Goal: Book appointment/travel/reservation

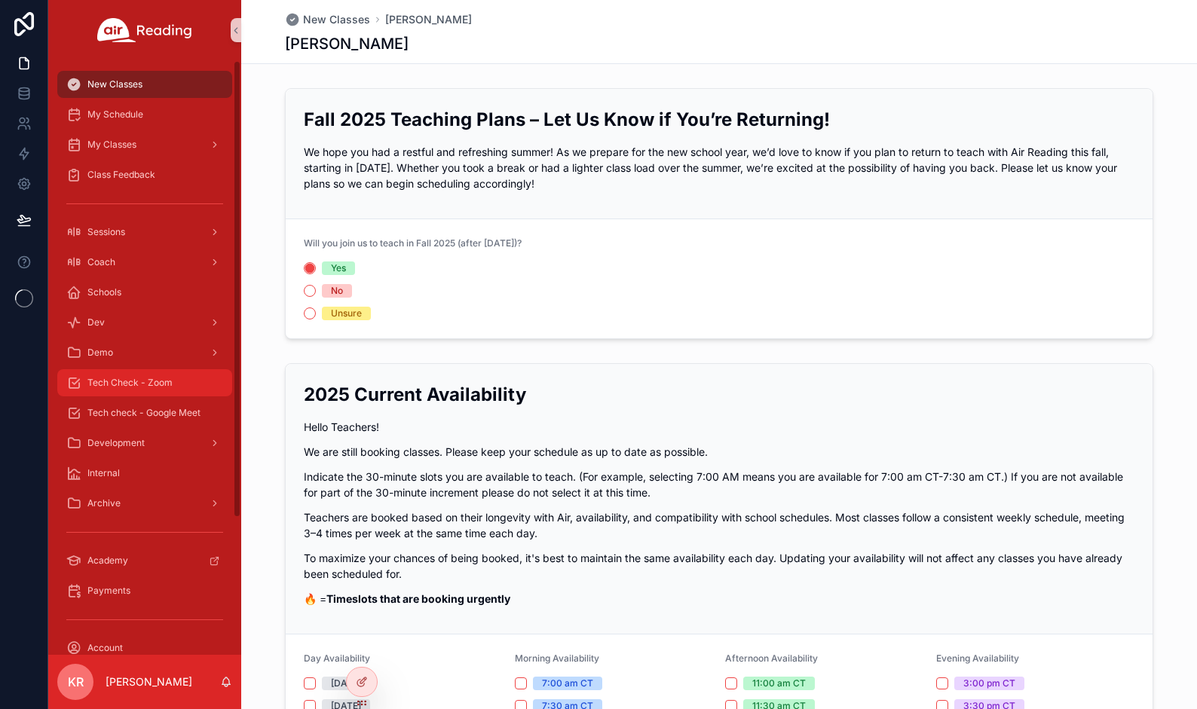
click at [121, 393] on div "Tech Check - Zoom" at bounding box center [144, 383] width 157 height 24
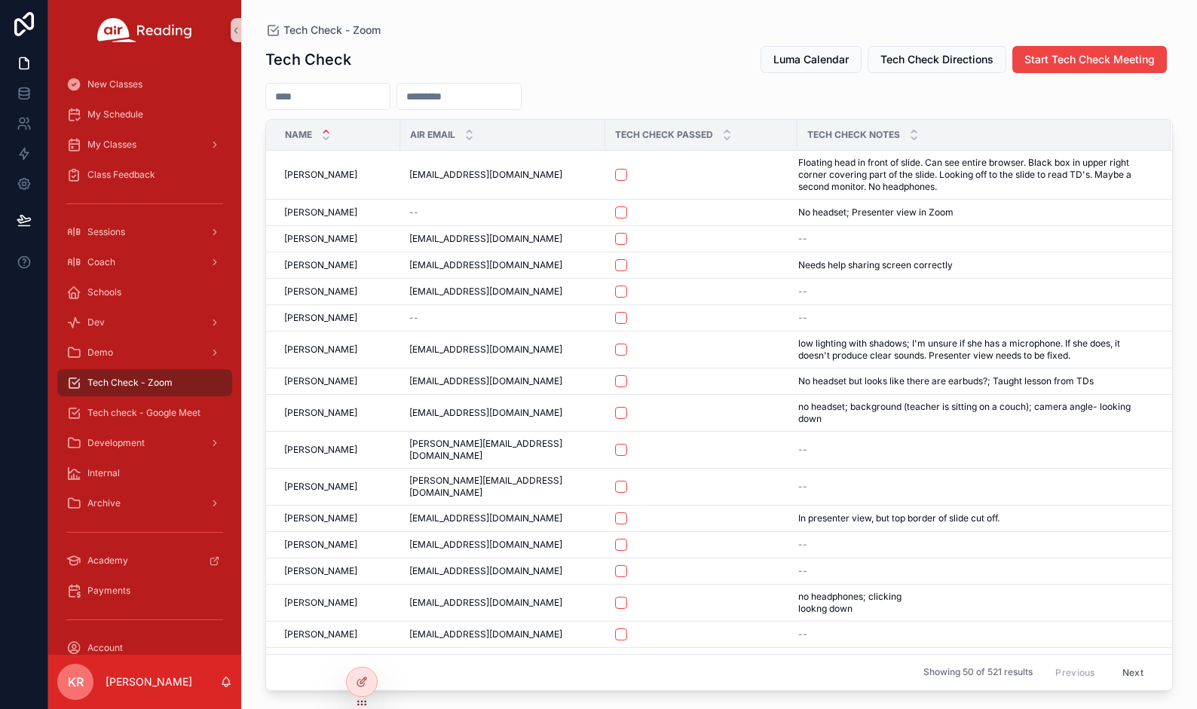
click at [806, 67] on button "Luma Calendar" at bounding box center [811, 59] width 101 height 27
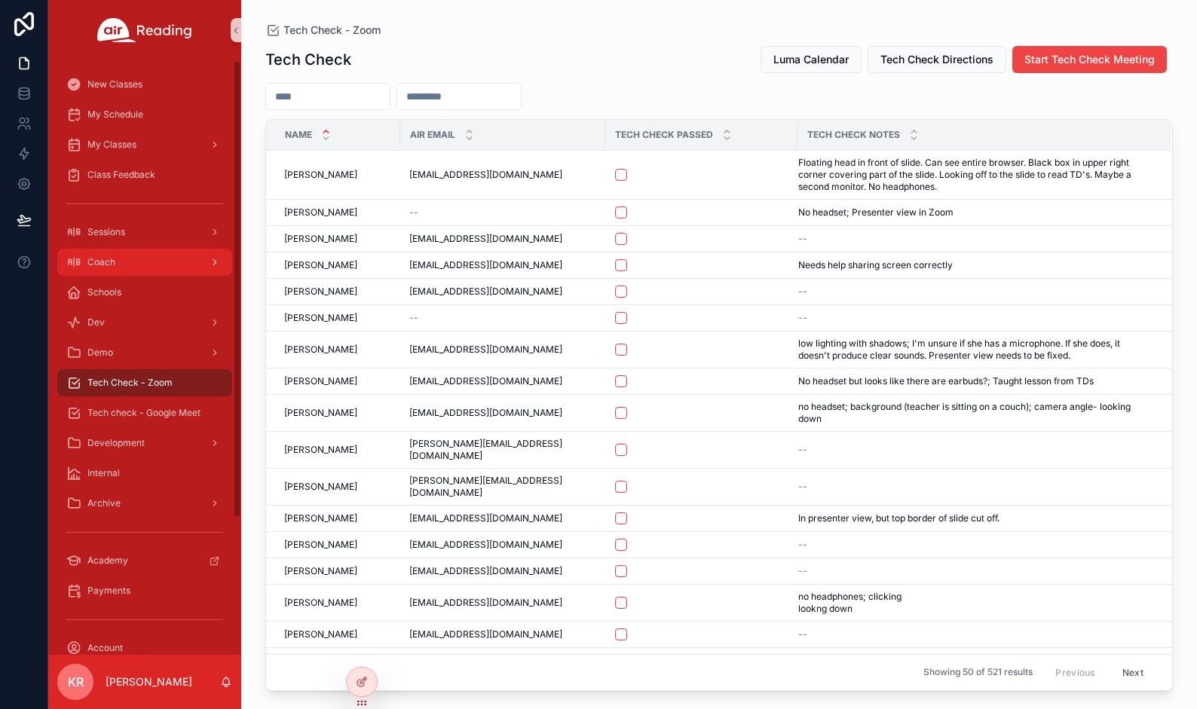
click at [175, 270] on div "Coach" at bounding box center [144, 262] width 157 height 24
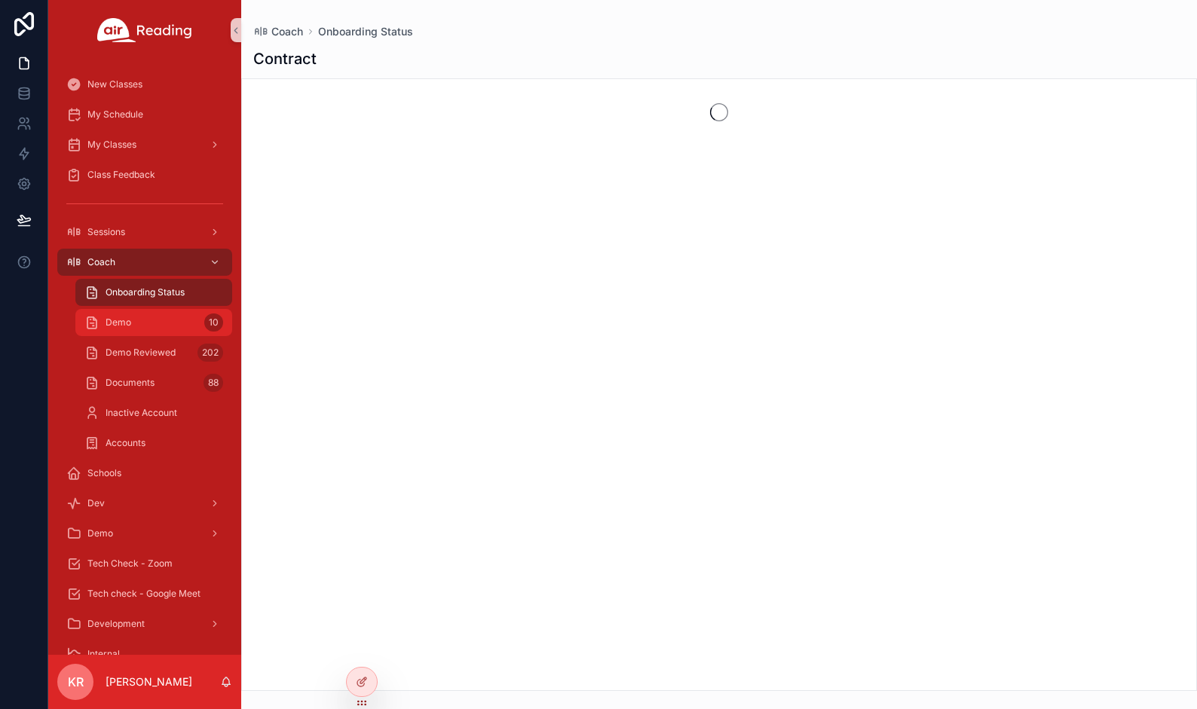
click at [181, 317] on div "Demo 10" at bounding box center [153, 323] width 139 height 24
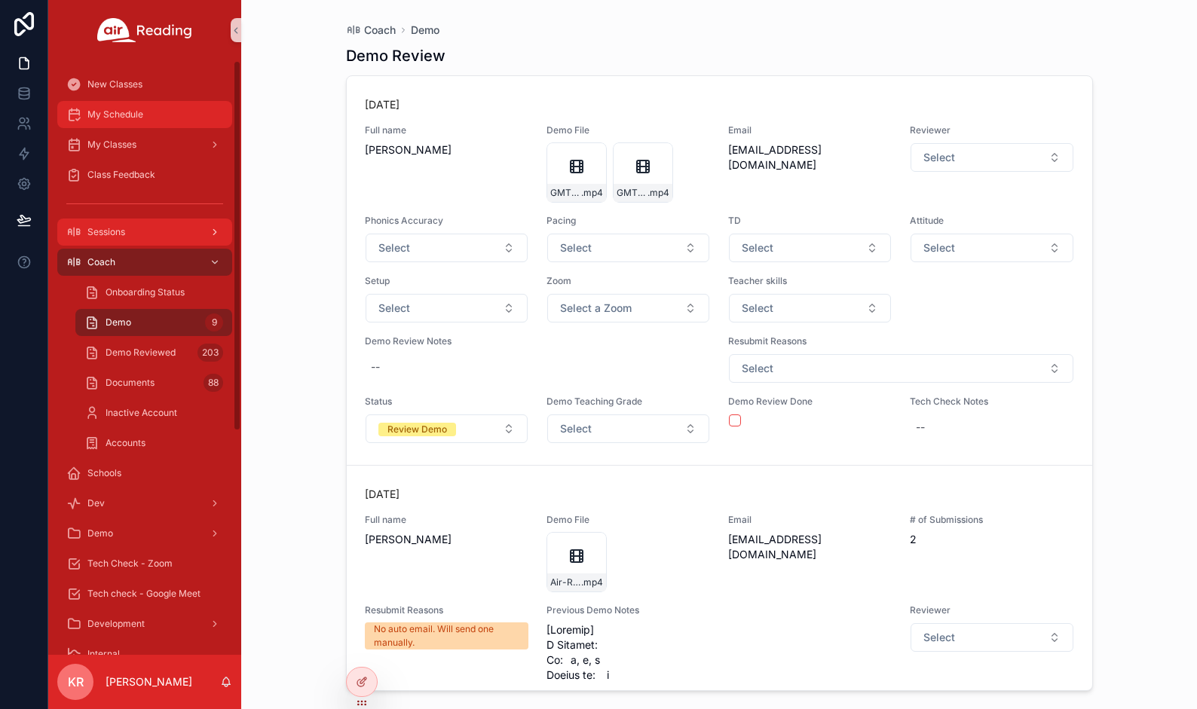
drag, startPoint x: 150, startPoint y: 124, endPoint x: 169, endPoint y: 222, distance: 99.8
click at [150, 124] on div "My Schedule" at bounding box center [144, 115] width 157 height 24
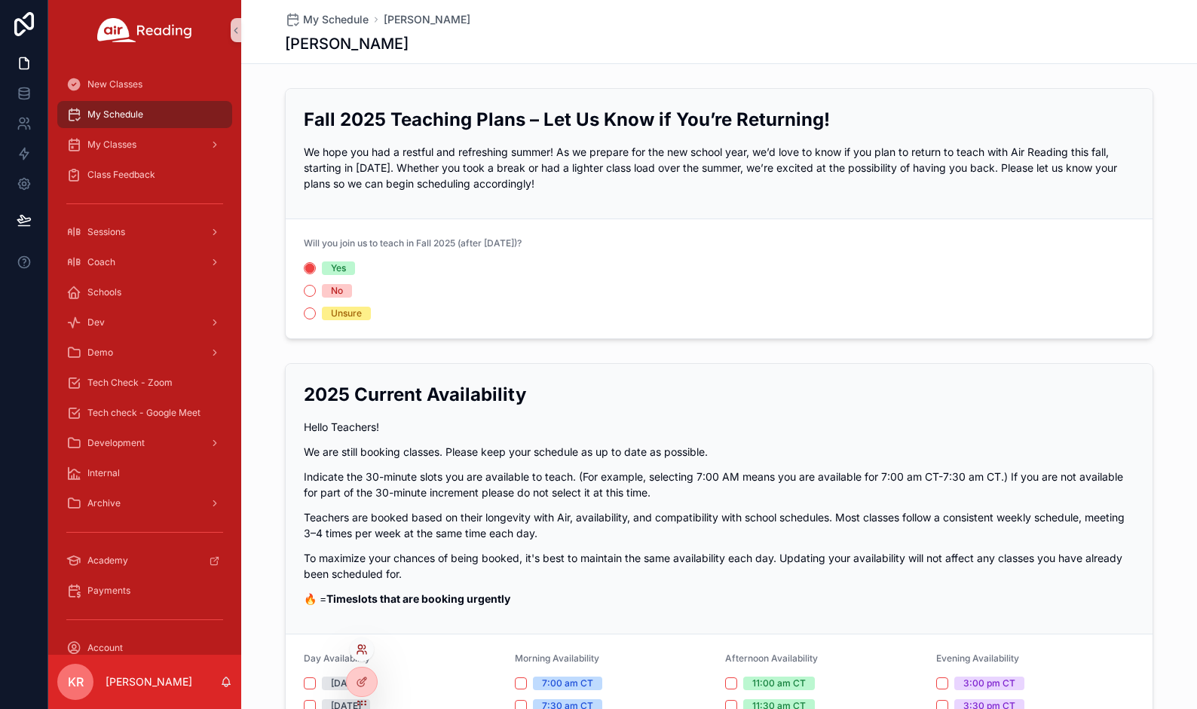
click at [357, 653] on icon at bounding box center [362, 650] width 12 height 12
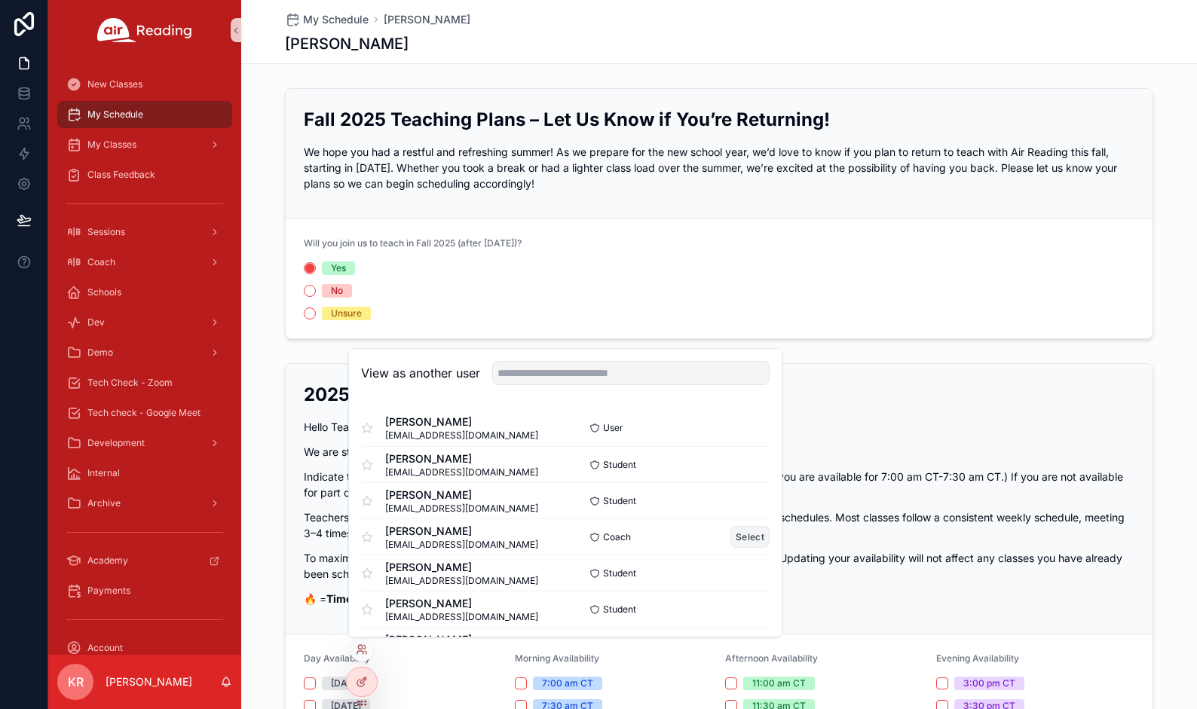
click at [738, 537] on button "Select" at bounding box center [749, 537] width 39 height 22
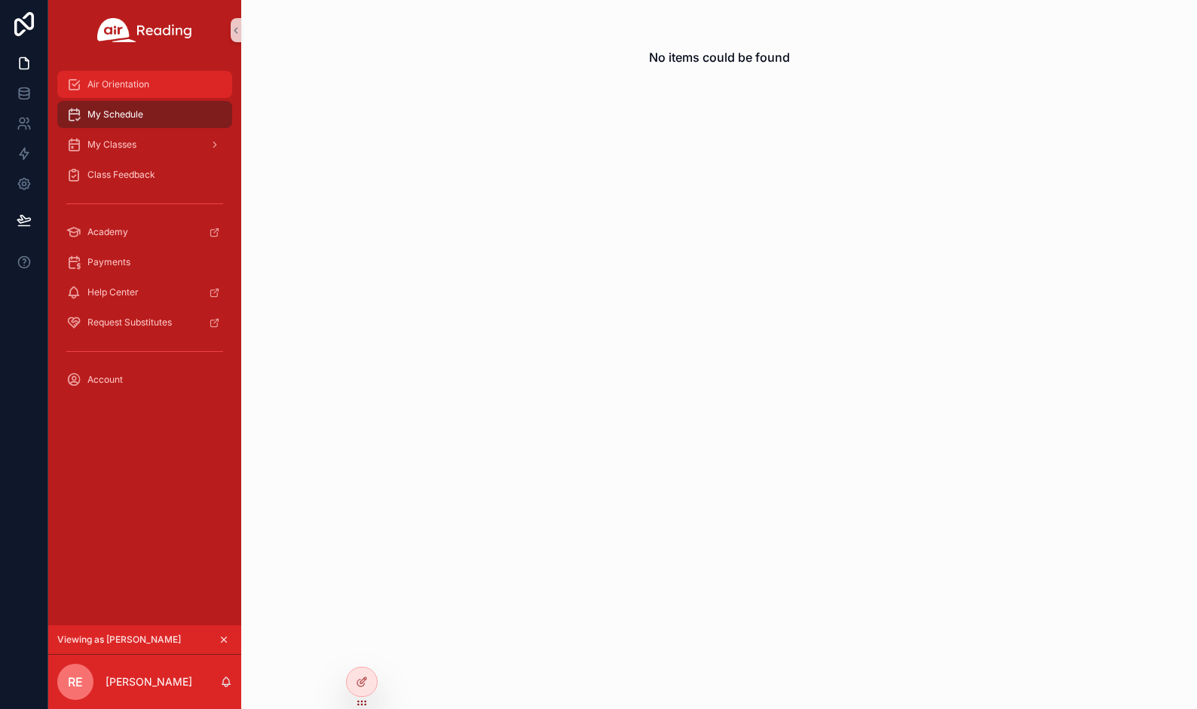
click at [138, 94] on div "Air Orientation" at bounding box center [144, 84] width 157 height 24
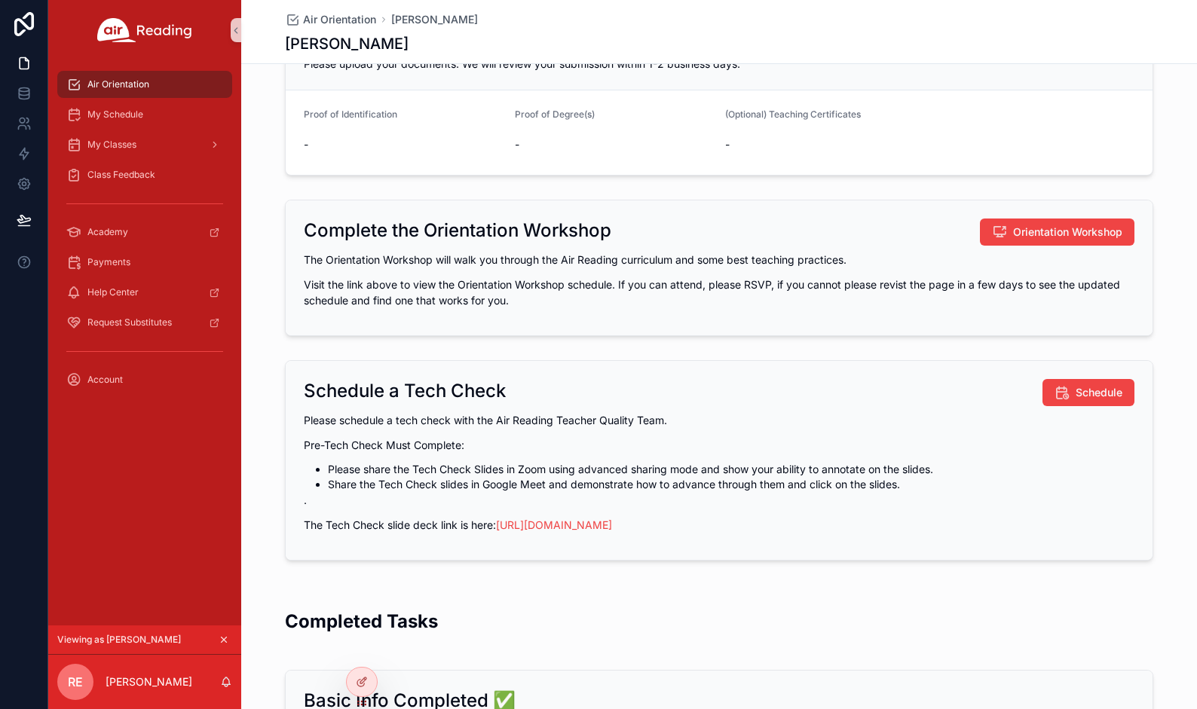
scroll to position [151, 0]
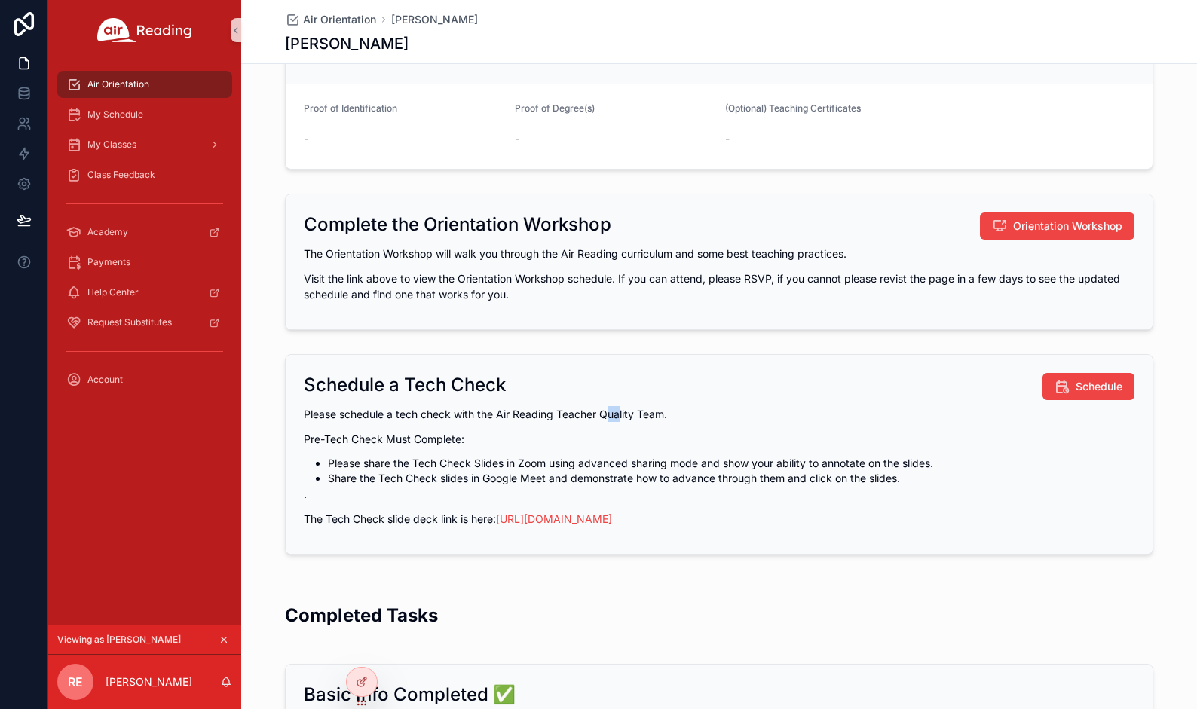
drag, startPoint x: 604, startPoint y: 416, endPoint x: 614, endPoint y: 416, distance: 9.8
click at [614, 416] on p "Please schedule a tech check with the Air Reading Teacher Quality Team." at bounding box center [719, 414] width 831 height 16
click at [491, 410] on p "Please schedule a tech check with the Air Reading Teacher Quality Team." at bounding box center [719, 414] width 831 height 16
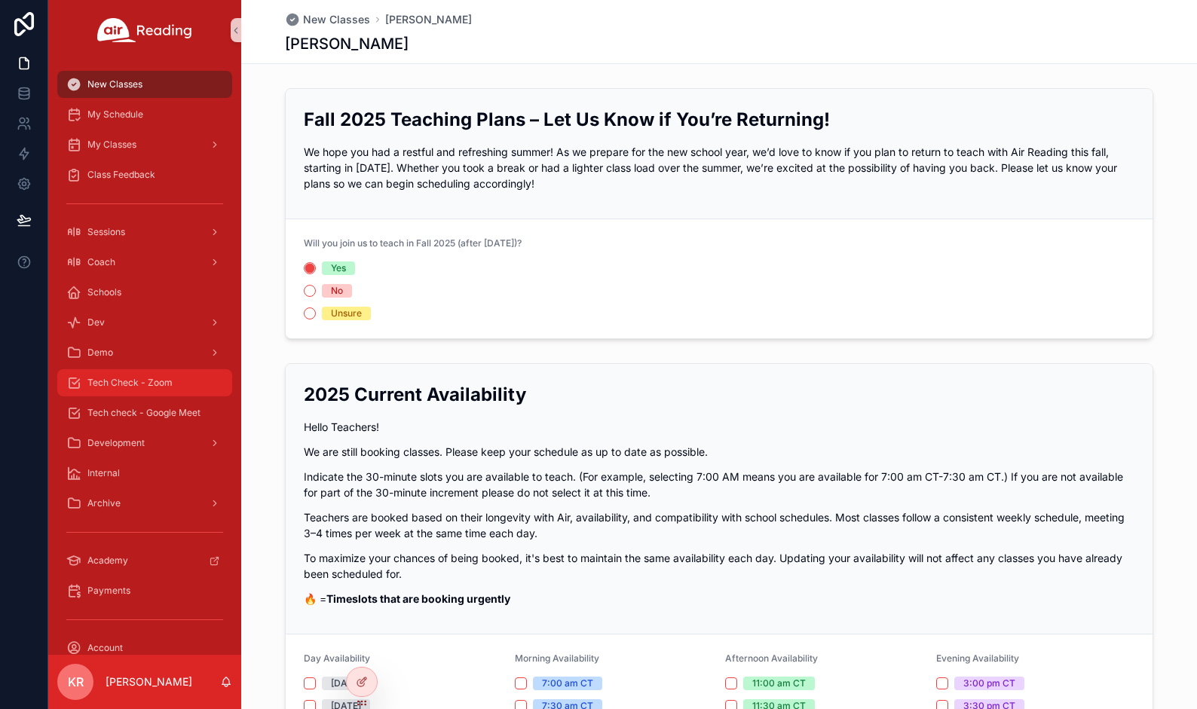
click at [139, 386] on span "Tech Check - Zoom" at bounding box center [129, 383] width 85 height 12
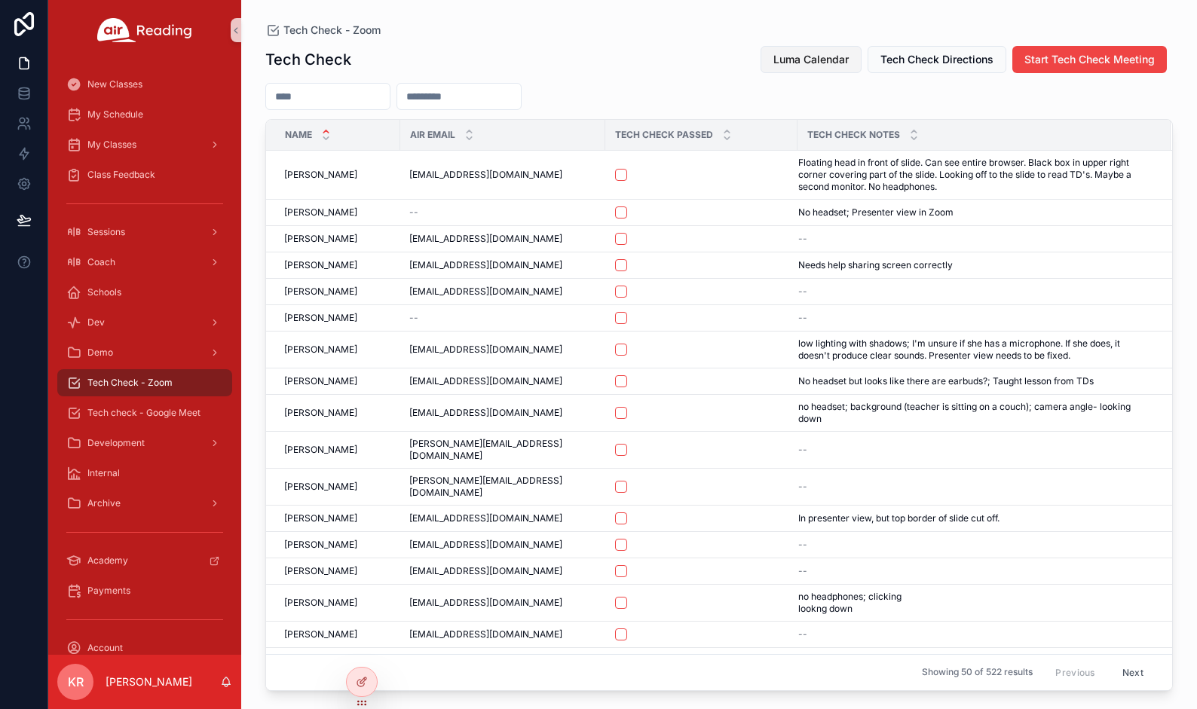
click at [779, 62] on span "Luma Calendar" at bounding box center [810, 59] width 75 height 15
click at [131, 265] on div "Coach" at bounding box center [144, 262] width 157 height 24
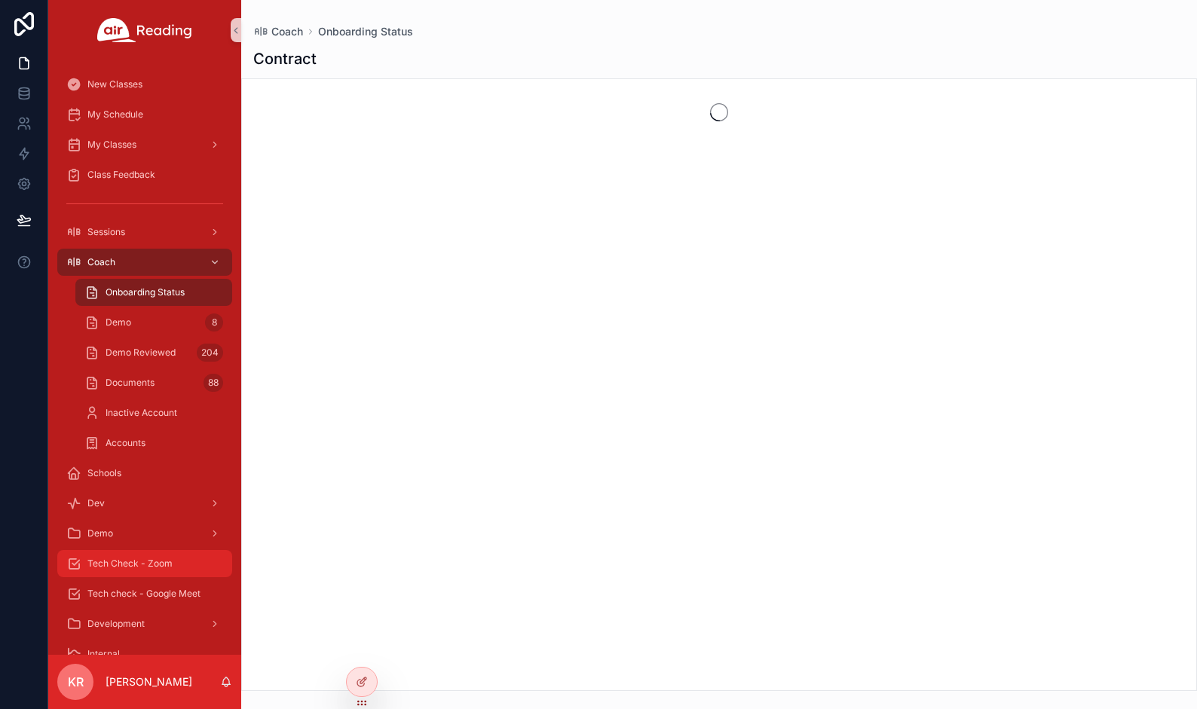
click at [142, 552] on div "Tech Check - Zoom" at bounding box center [144, 564] width 157 height 24
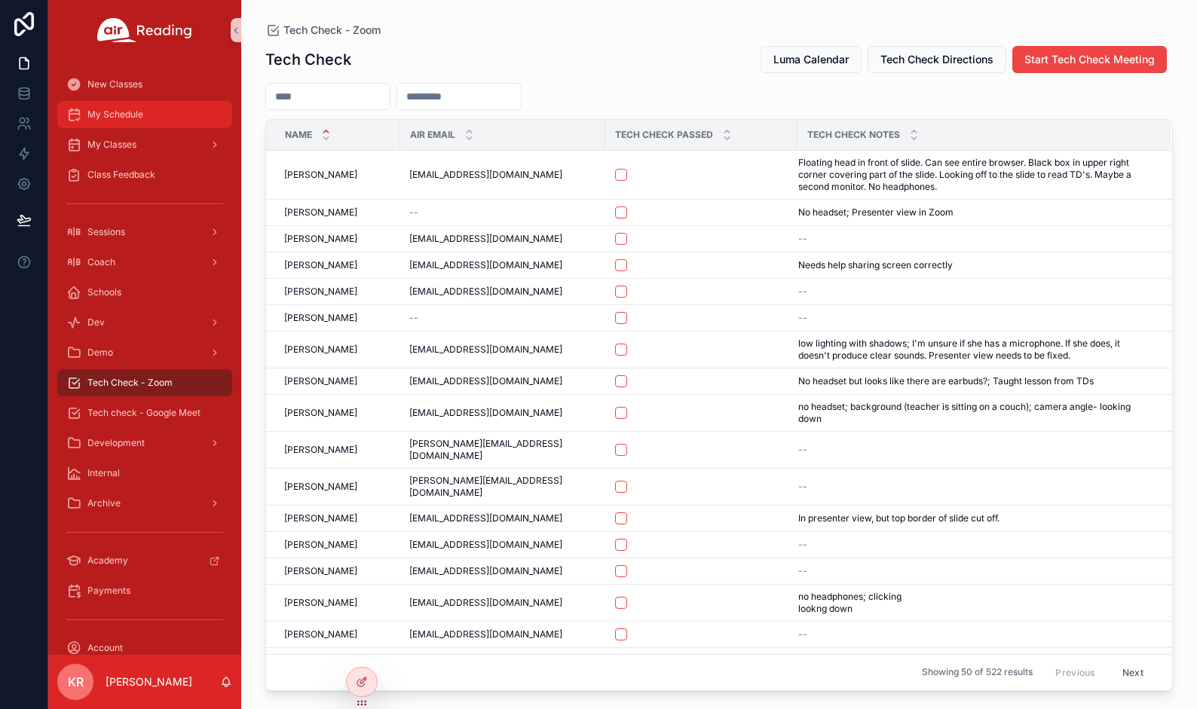
click at [128, 115] on span "My Schedule" at bounding box center [115, 115] width 56 height 12
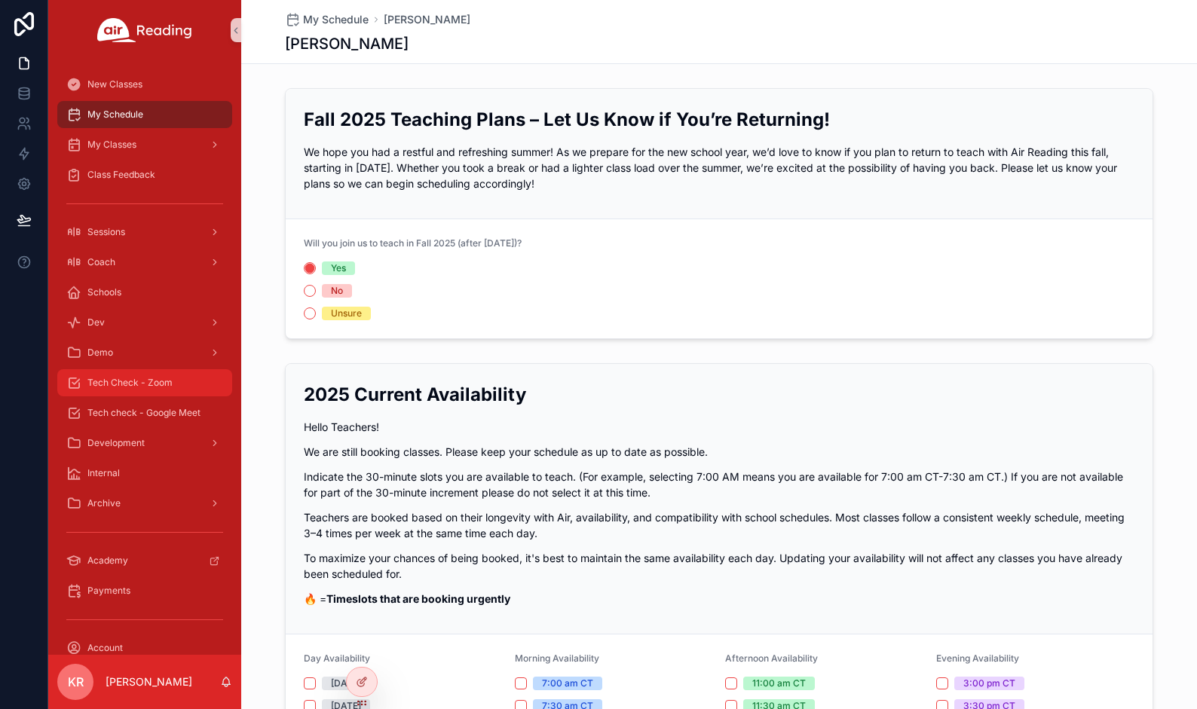
click at [155, 381] on span "Tech Check - Zoom" at bounding box center [129, 383] width 85 height 12
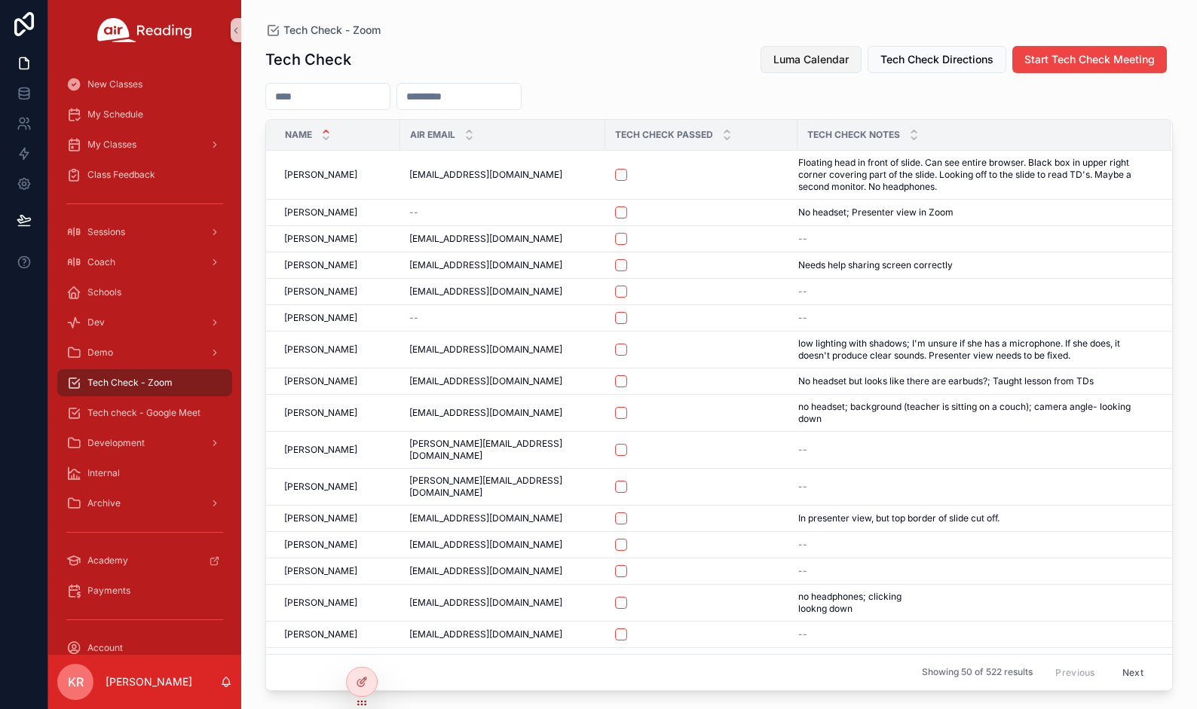
click at [826, 57] on span "Luma Calendar" at bounding box center [810, 59] width 75 height 15
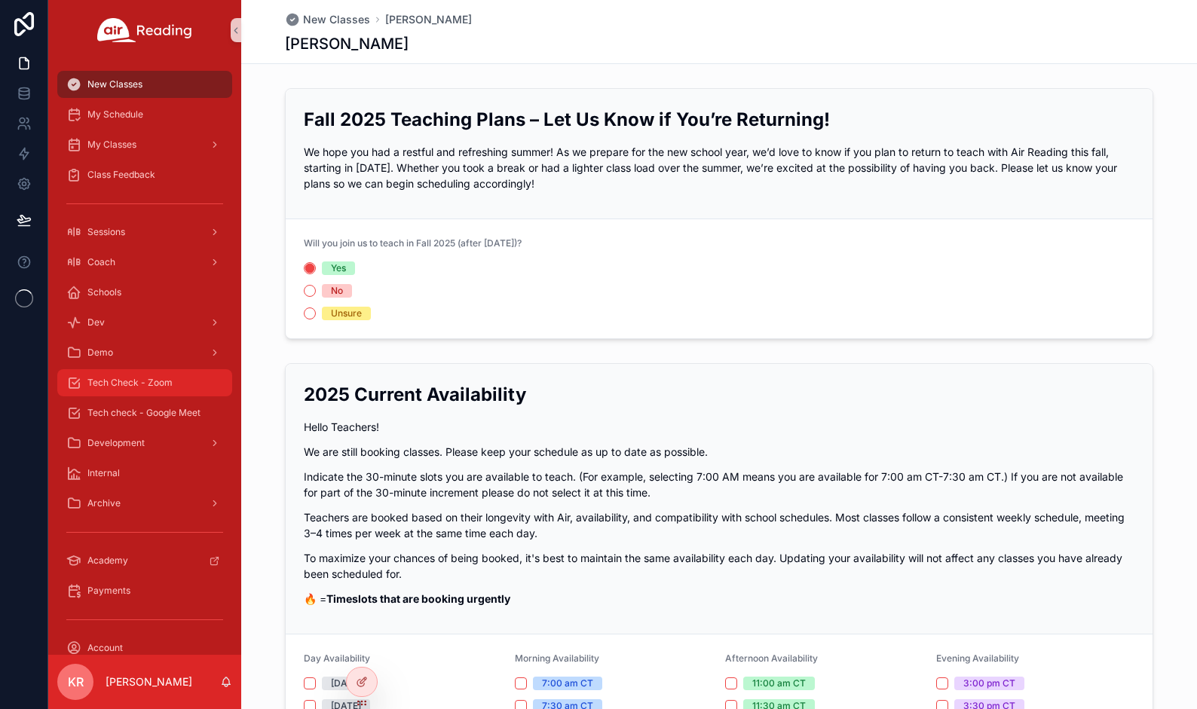
click at [134, 380] on span "Tech Check - Zoom" at bounding box center [129, 383] width 85 height 12
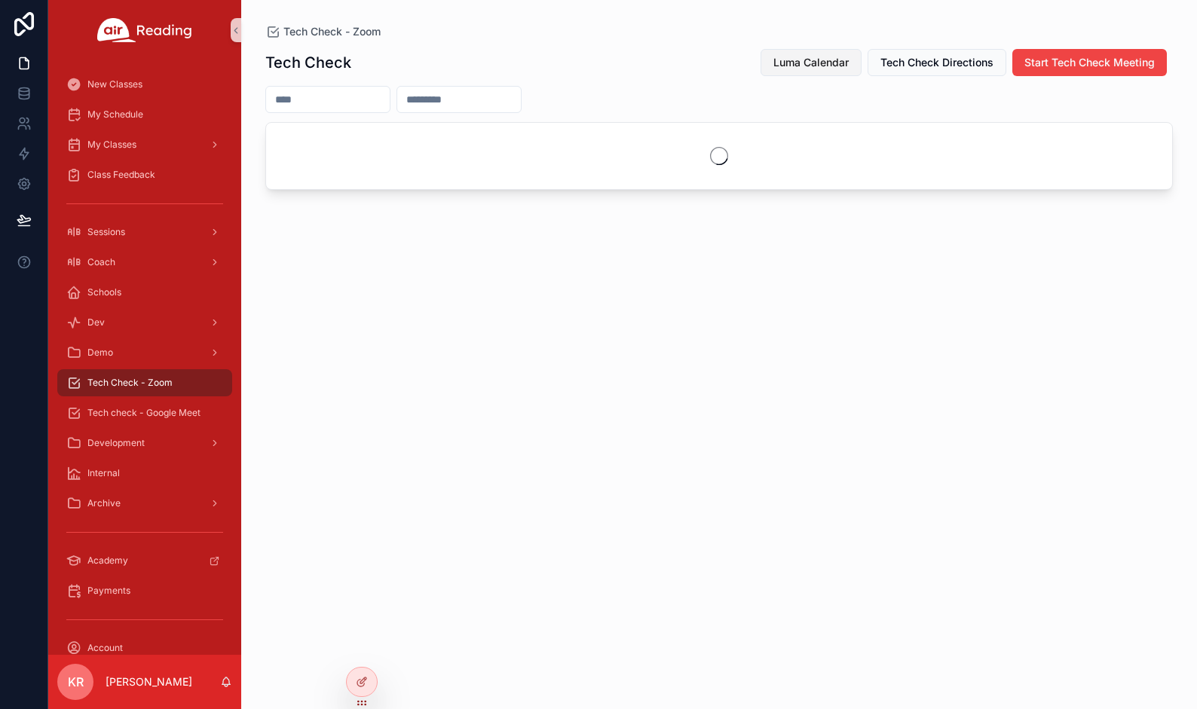
click at [793, 62] on span "Luma Calendar" at bounding box center [810, 62] width 75 height 15
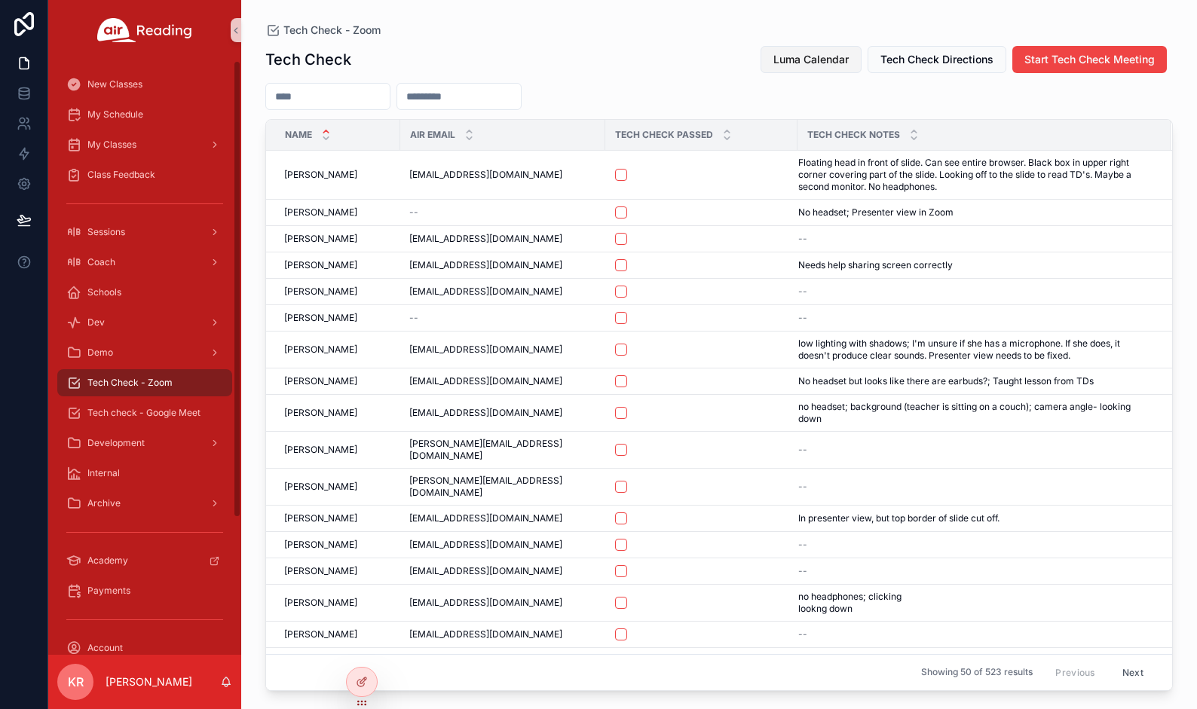
click at [779, 64] on span "Luma Calendar" at bounding box center [810, 59] width 75 height 15
